Goal: Navigation & Orientation: Find specific page/section

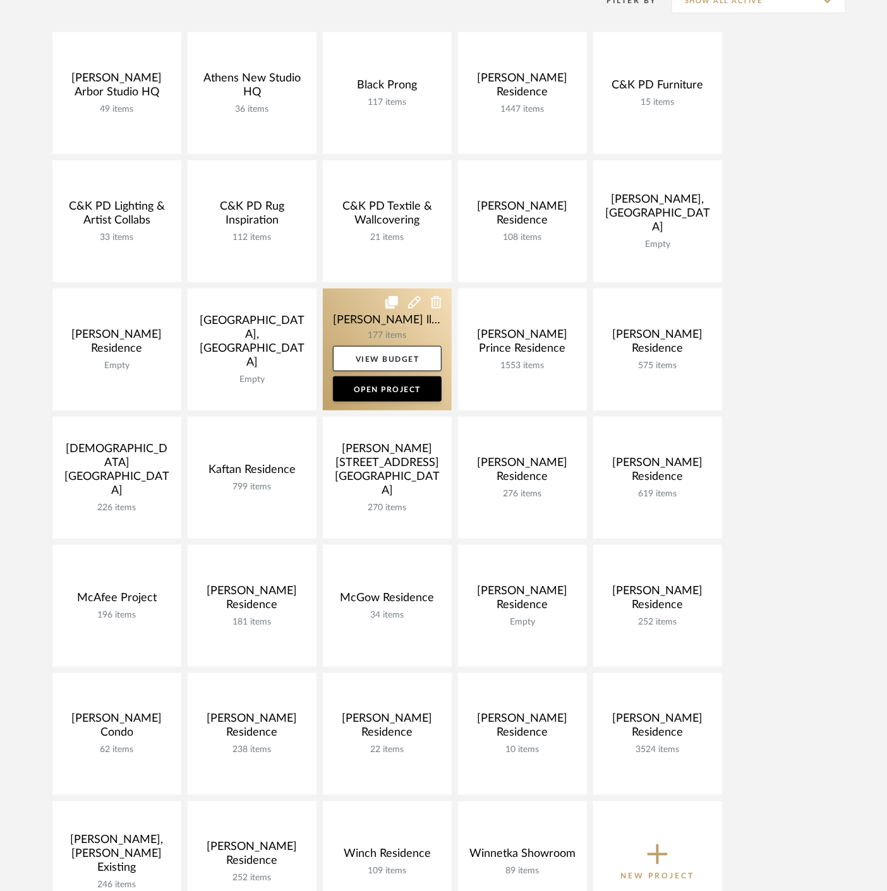
scroll to position [281, 0]
click at [353, 322] on link at bounding box center [387, 350] width 129 height 122
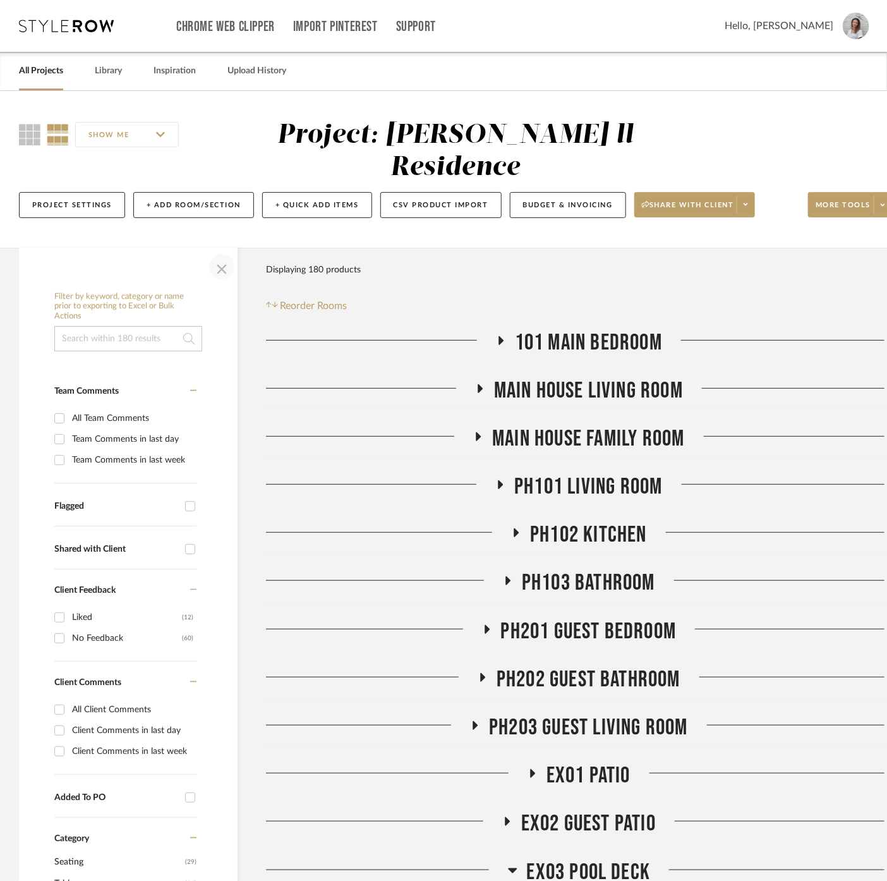
click at [215, 251] on span "button" at bounding box center [222, 266] width 30 height 30
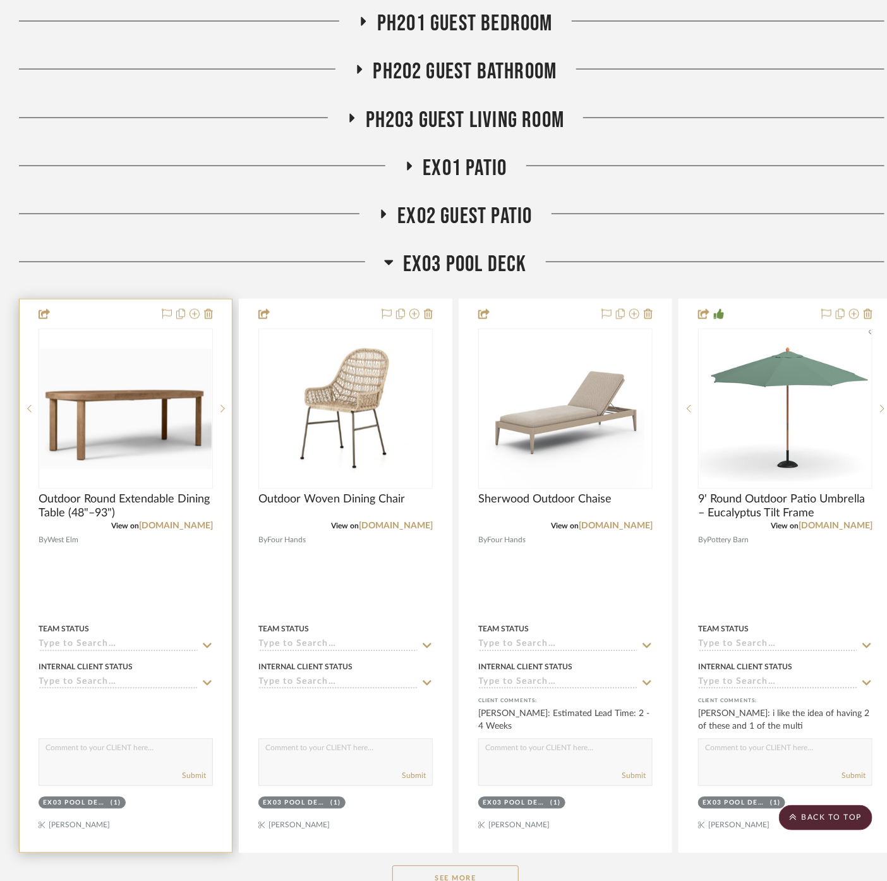
scroll to position [772, 0]
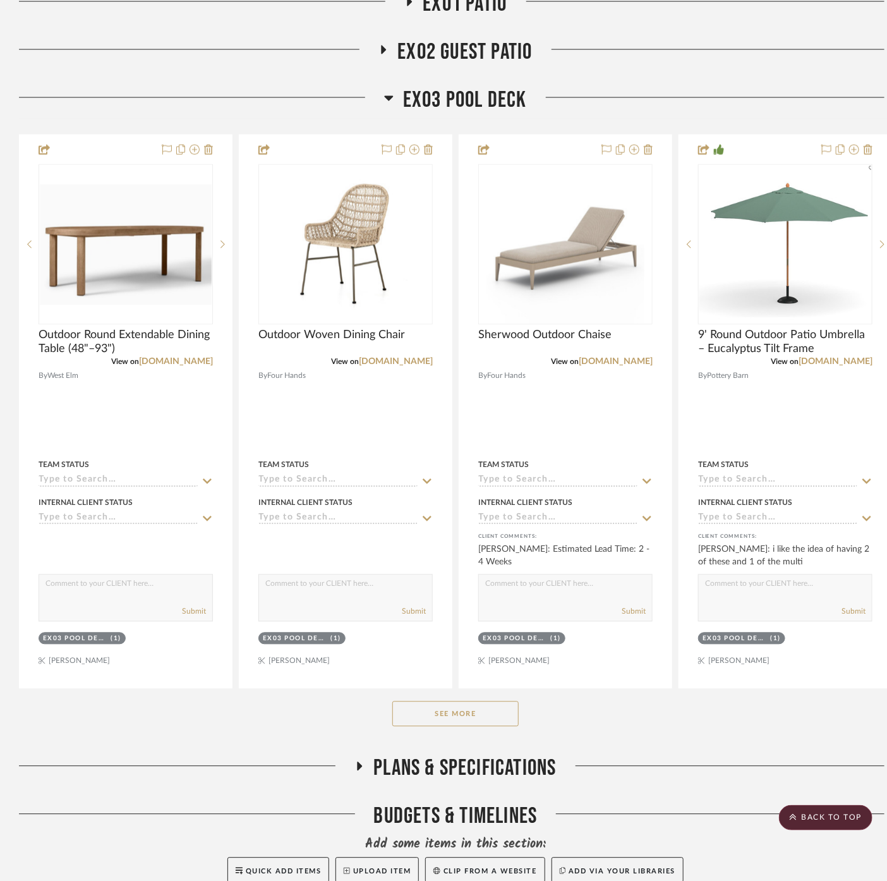
click at [471, 701] on button "See More" at bounding box center [455, 713] width 126 height 25
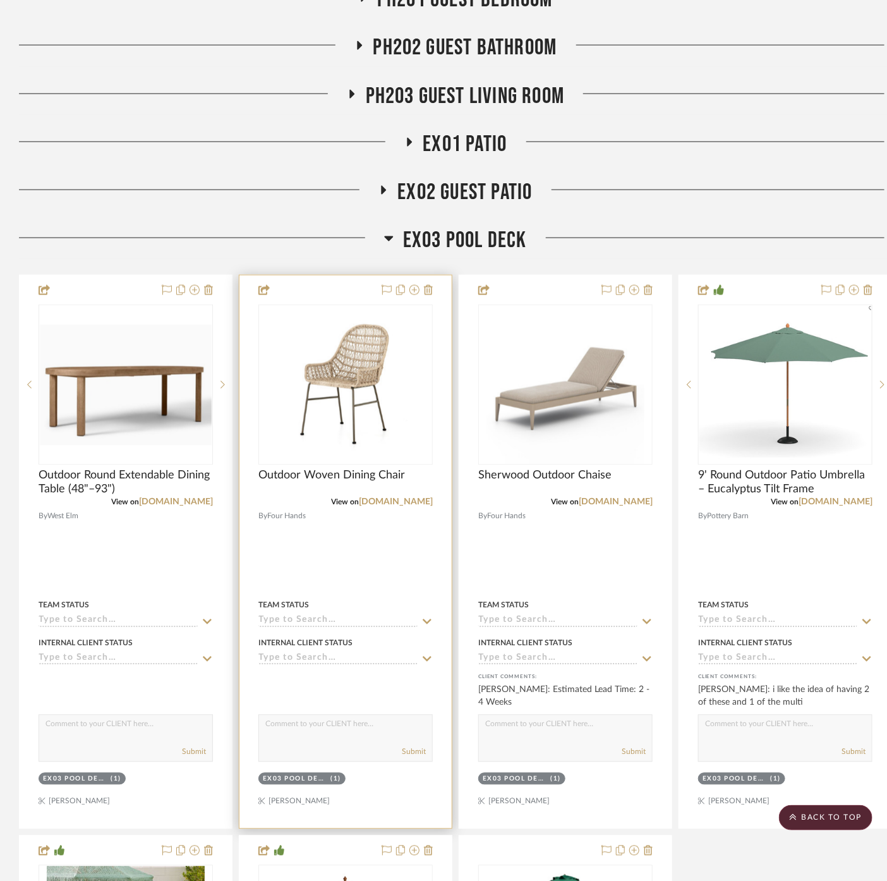
scroll to position [561, 0]
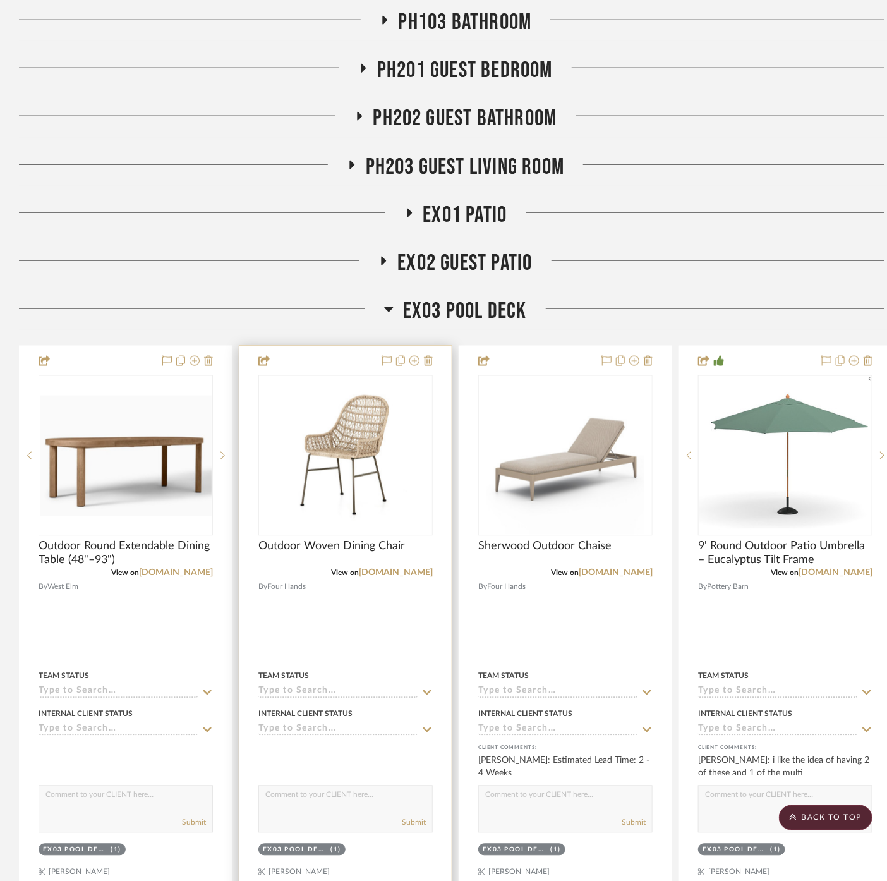
click at [310, 607] on div at bounding box center [345, 622] width 212 height 553
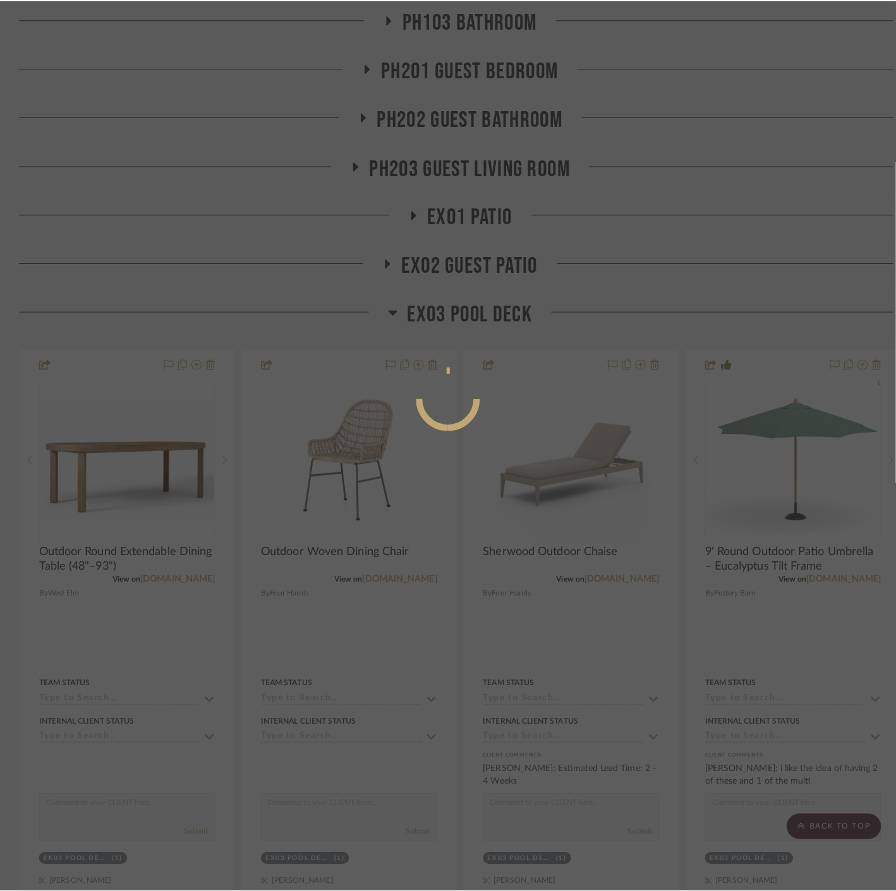
scroll to position [0, 0]
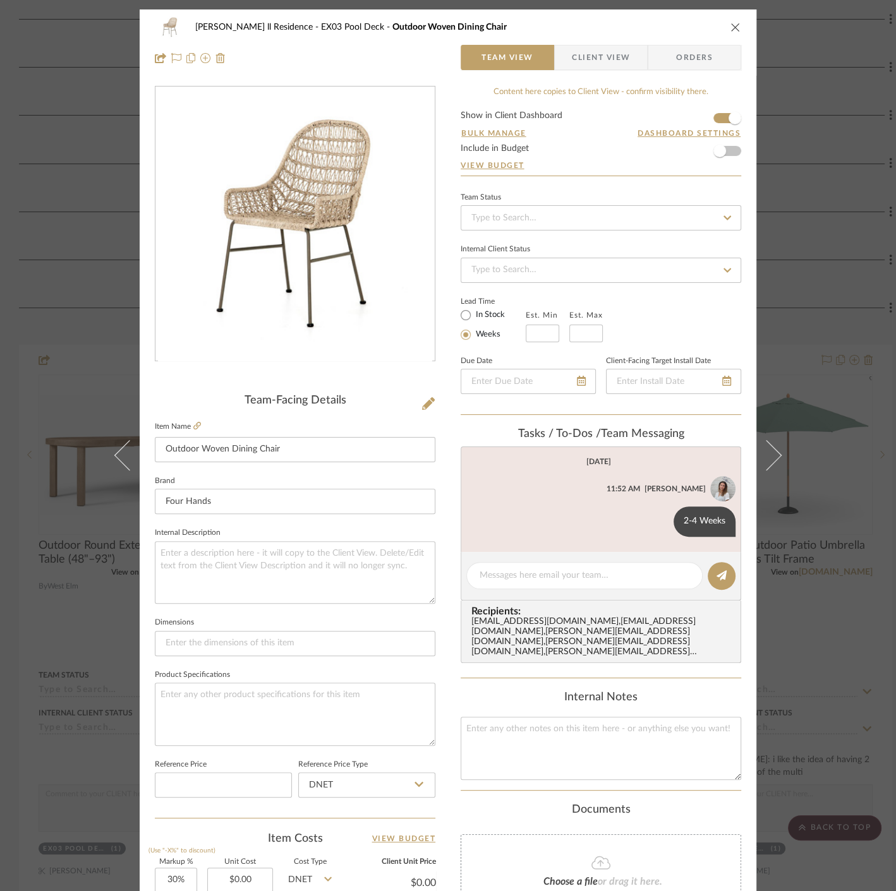
click at [829, 498] on div "Eady ll Residence EX03 Pool Deck Outdoor Woven Dining Chair Team View Client Vi…" at bounding box center [448, 445] width 896 height 891
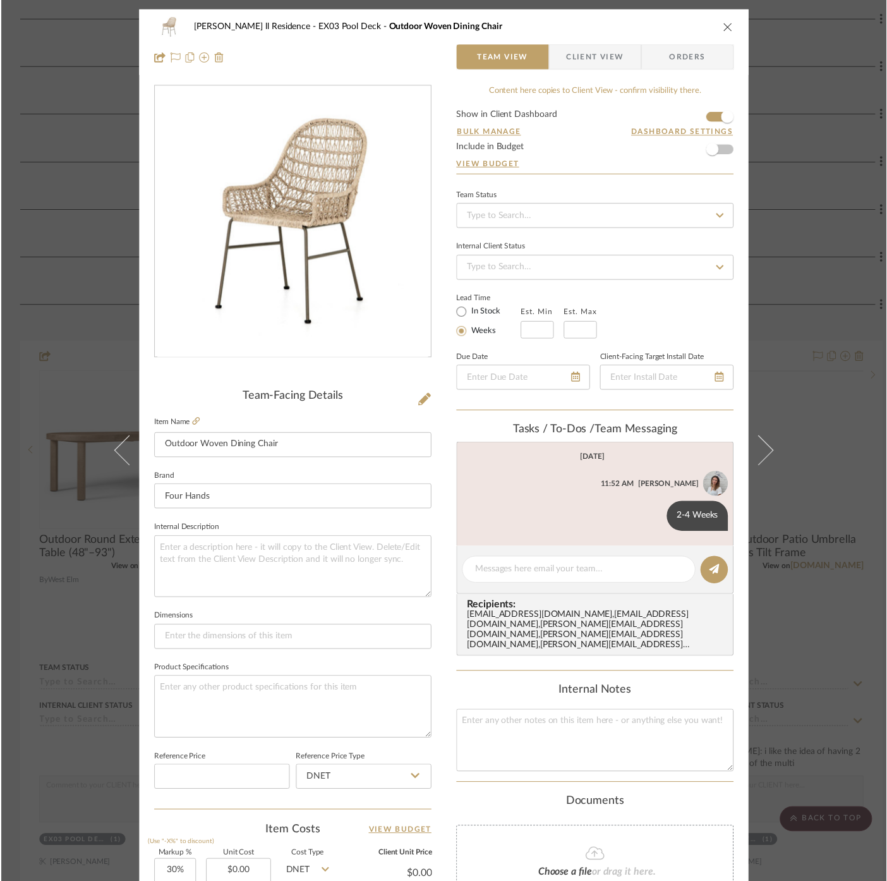
scroll to position [561, 0]
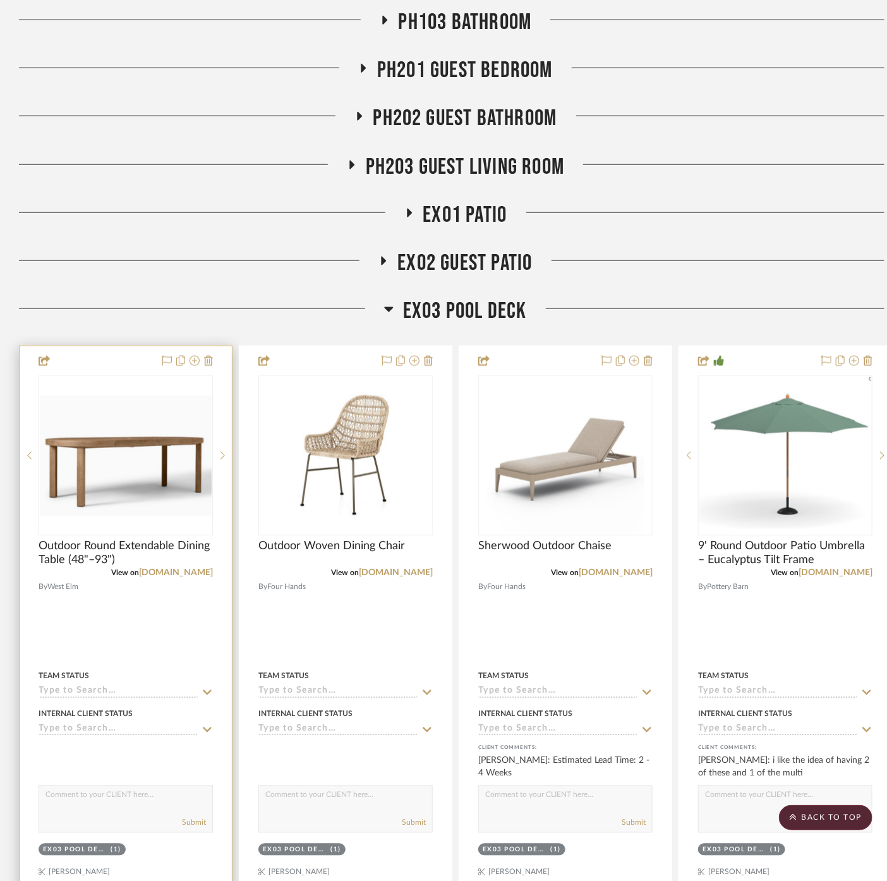
click at [97, 591] on div at bounding box center [126, 622] width 212 height 553
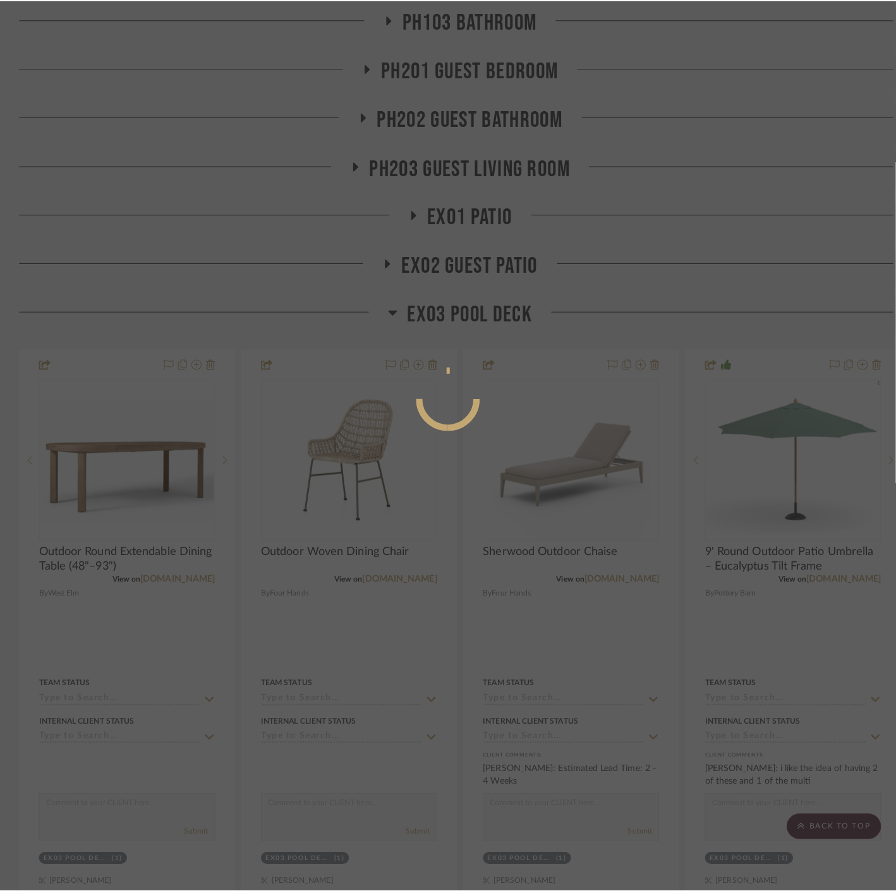
scroll to position [0, 0]
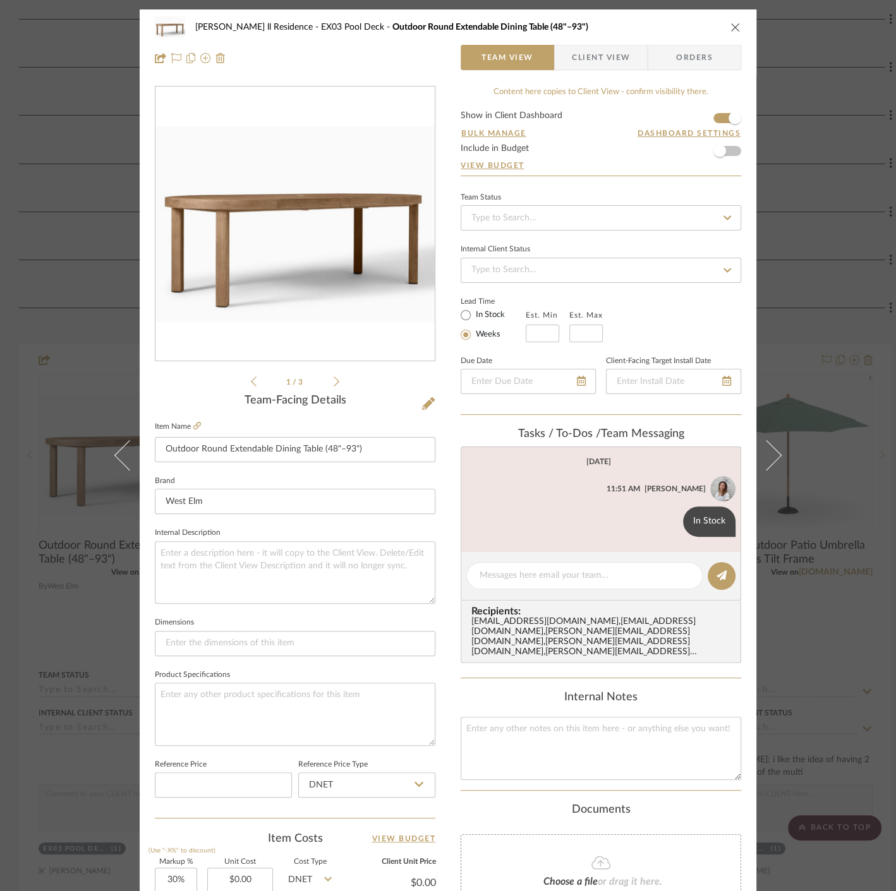
click at [863, 654] on div "Eady ll Residence EX03 Pool Deck Outdoor Round Extendable Dining Table (48"–93"…" at bounding box center [448, 445] width 896 height 891
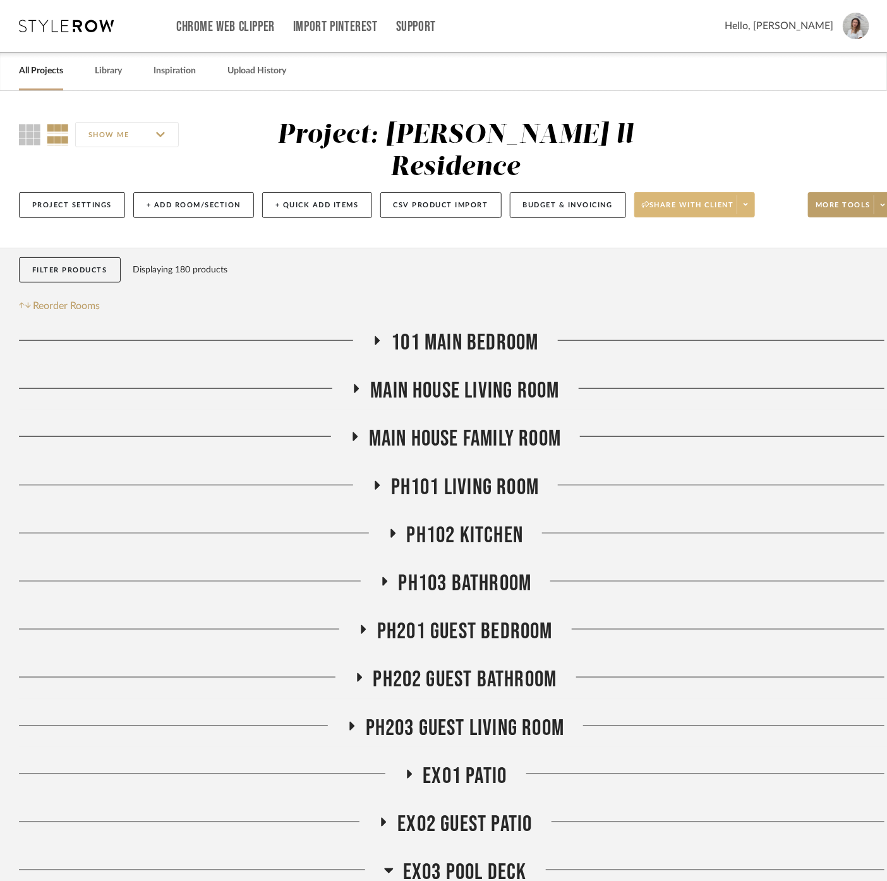
click at [743, 192] on button "Share with client" at bounding box center [694, 204] width 121 height 25
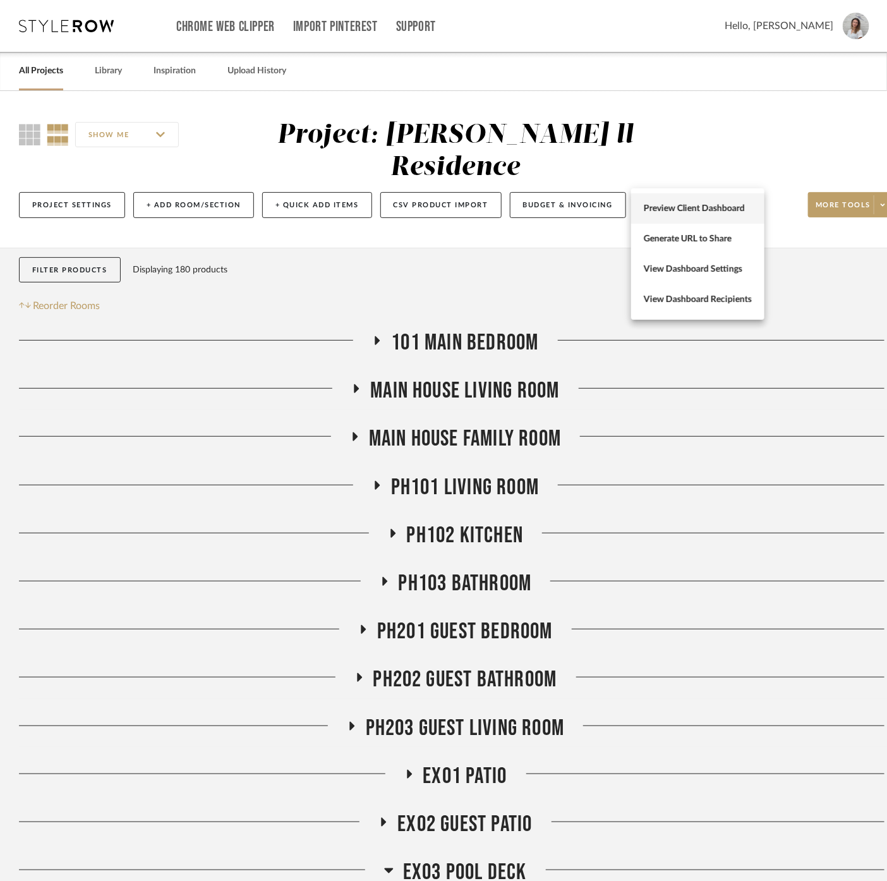
click at [722, 208] on span "Preview Client Dashboard" at bounding box center [698, 208] width 108 height 11
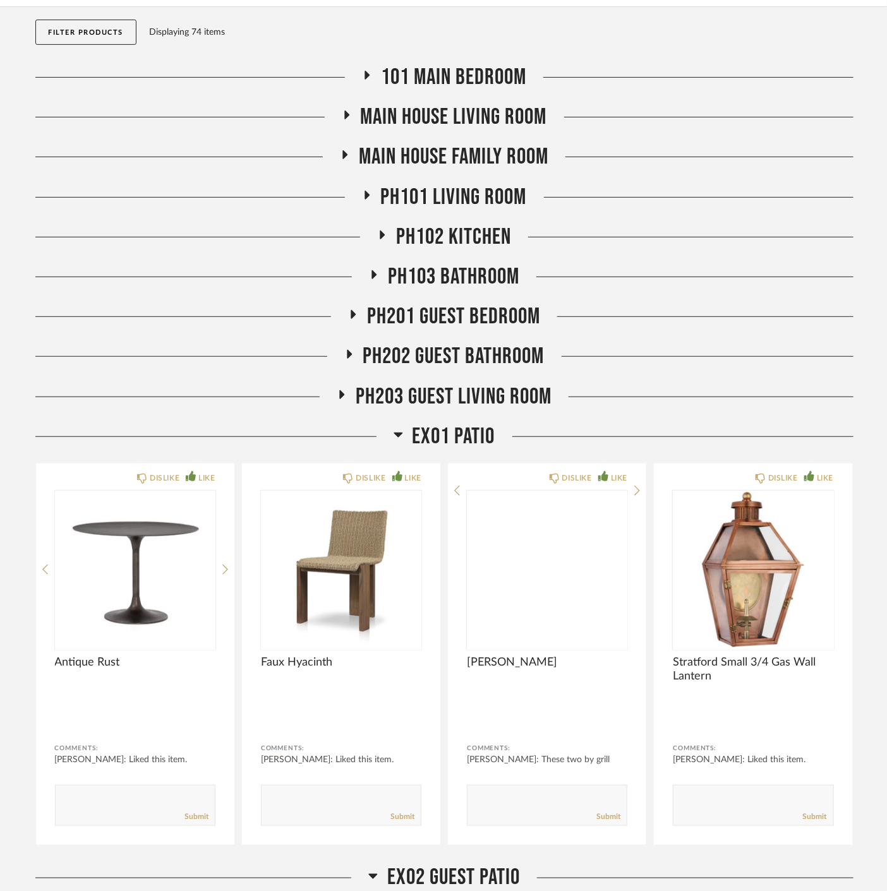
scroll to position [351, 0]
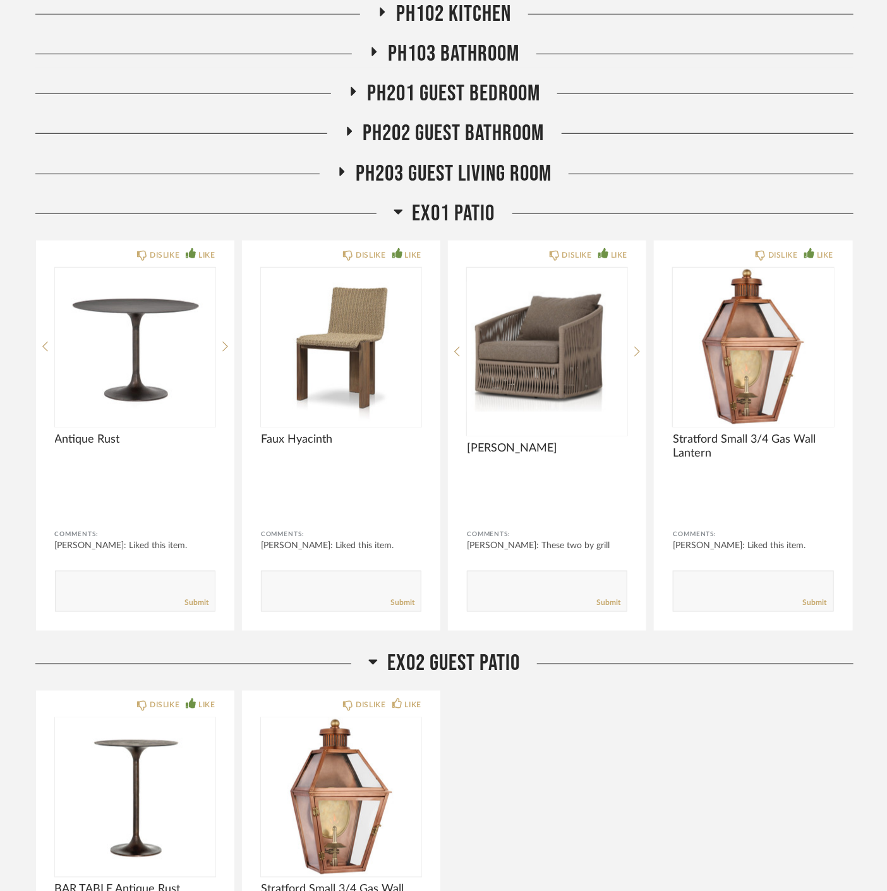
click at [480, 202] on span "EX01 Patio" at bounding box center [454, 213] width 83 height 27
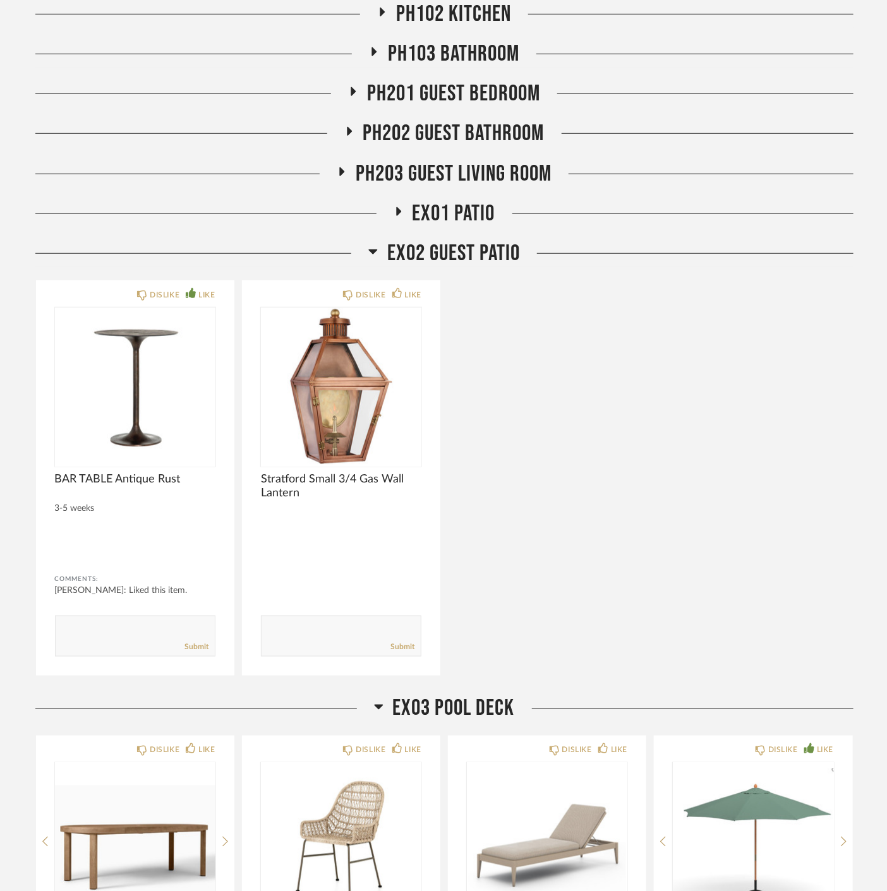
click at [460, 252] on span "EX02 Guest Patio" at bounding box center [453, 253] width 133 height 27
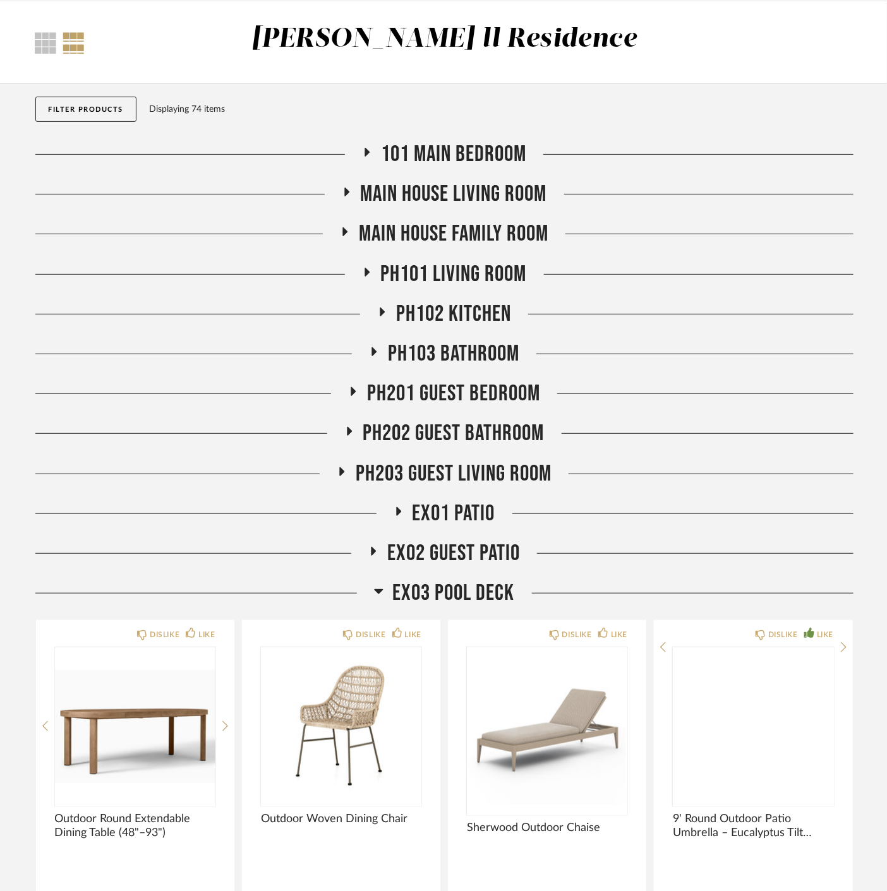
scroll to position [0, 0]
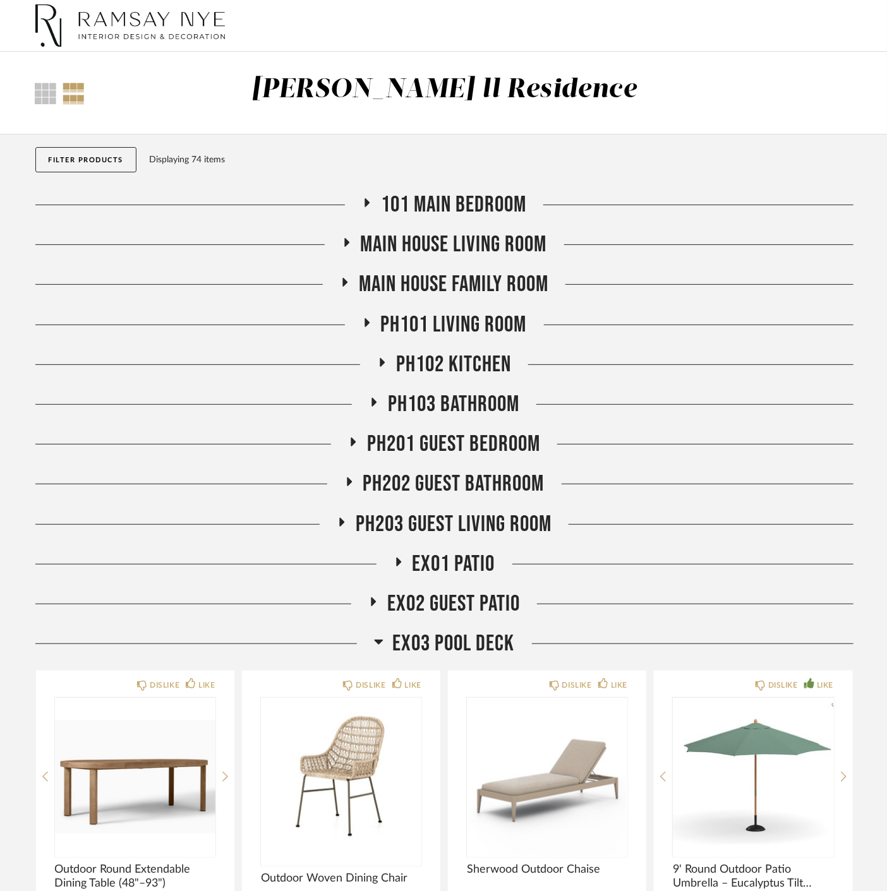
click at [658, 176] on div "Filter Products Displaying 74 items" at bounding box center [444, 163] width 818 height 57
